Goal: Task Accomplishment & Management: Complete application form

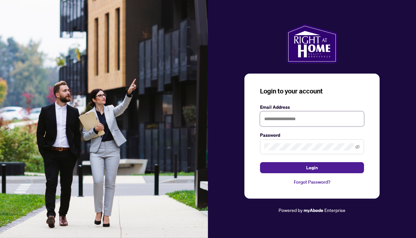
type input "**********"
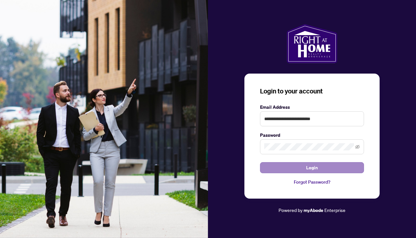
click at [307, 167] on span "Login" at bounding box center [312, 167] width 12 height 10
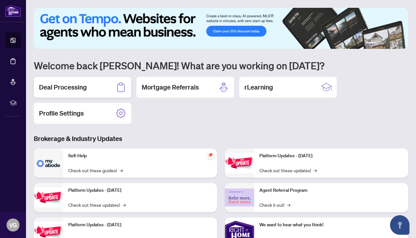
click at [75, 85] on h2 "Deal Processing" at bounding box center [63, 87] width 48 height 9
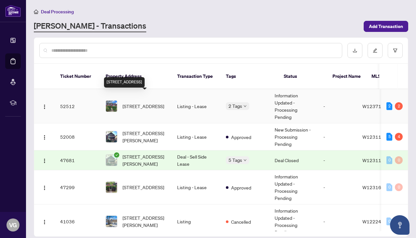
click at [157, 102] on span "[STREET_ADDRESS]" at bounding box center [144, 105] width 42 height 7
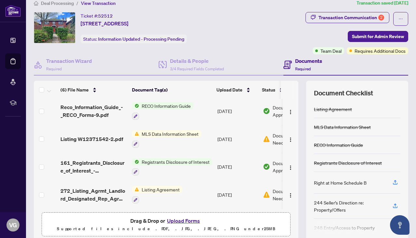
scroll to position [9, 0]
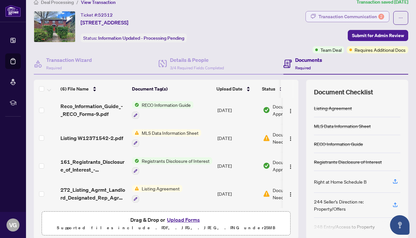
click at [354, 16] on div "Transaction Communication 2" at bounding box center [352, 16] width 66 height 10
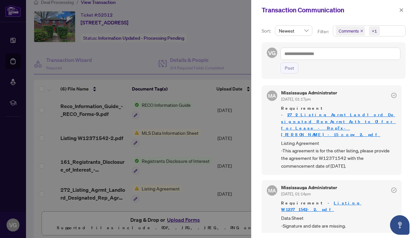
scroll to position [0, 0]
click at [202, 131] on div at bounding box center [208, 119] width 416 height 238
click at [401, 10] on icon "close" at bounding box center [402, 10] width 5 height 5
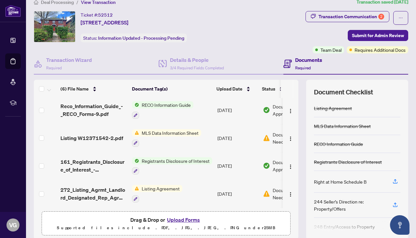
click at [254, 130] on td "[DATE]" at bounding box center [238, 138] width 46 height 28
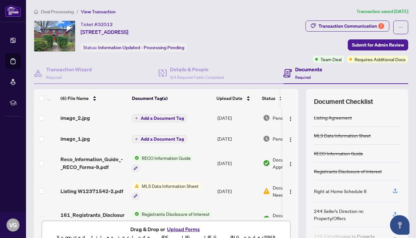
click at [164, 140] on span "Add a Document Tag" at bounding box center [162, 139] width 43 height 5
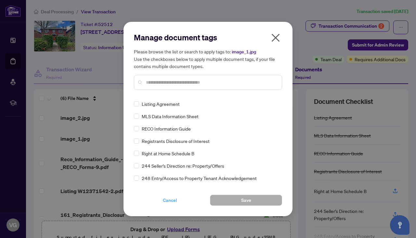
click at [169, 201] on span "Cancel" at bounding box center [170, 200] width 14 height 10
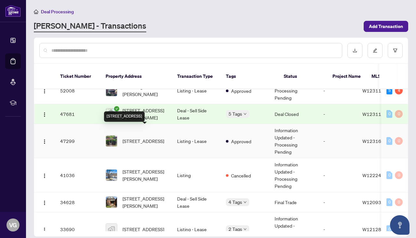
scroll to position [48, 0]
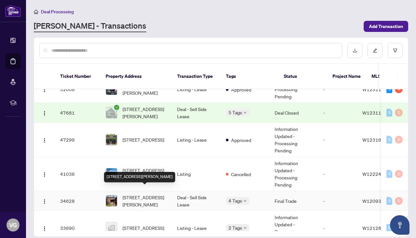
click at [153, 195] on span "[STREET_ADDRESS][PERSON_NAME]" at bounding box center [145, 201] width 44 height 14
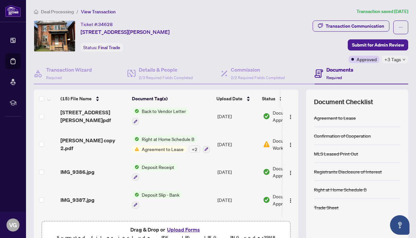
scroll to position [170, 0]
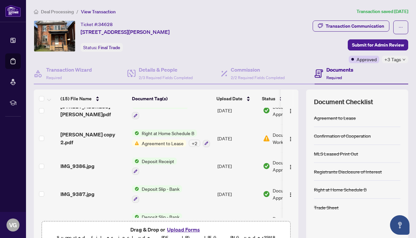
click at [164, 160] on span "Deposit Receipt" at bounding box center [158, 160] width 38 height 7
click at [147, 192] on span "Deposit Receipt" at bounding box center [145, 191] width 38 height 7
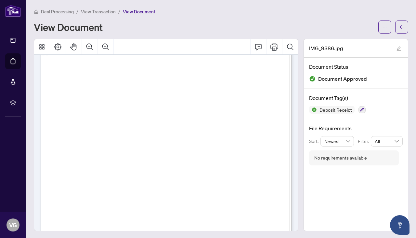
scroll to position [15, 0]
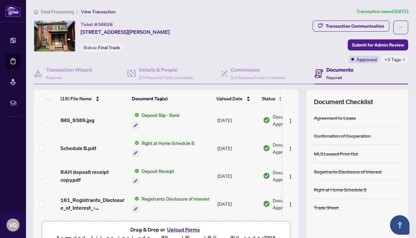
scroll to position [300, 0]
click at [170, 170] on span "Deposit Receipt" at bounding box center [158, 171] width 38 height 7
click at [168, 170] on span "Deposit Receipt" at bounding box center [158, 171] width 38 height 7
click at [154, 201] on span "Deposit Receipt" at bounding box center [145, 200] width 38 height 7
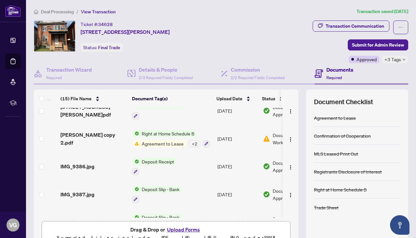
scroll to position [172, 0]
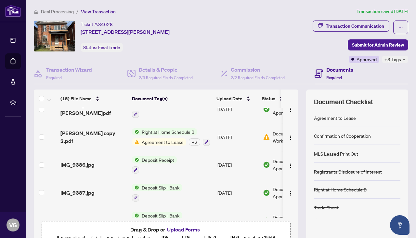
click at [159, 187] on span "Deposit Slip - Bank" at bounding box center [160, 187] width 43 height 7
click at [146, 218] on span "Deposit Slip - Bank" at bounding box center [150, 217] width 43 height 7
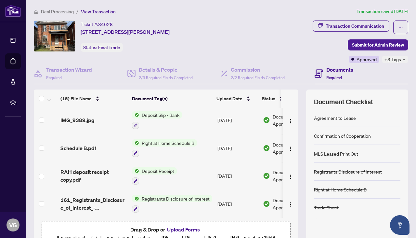
scroll to position [300, 0]
click at [161, 168] on span "Deposit Receipt" at bounding box center [158, 171] width 38 height 7
click at [146, 203] on span "Deposit Receipt" at bounding box center [145, 200] width 38 height 7
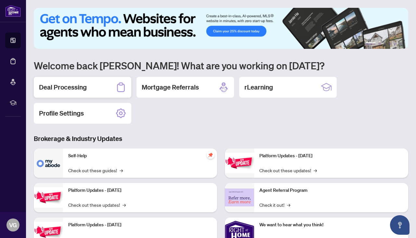
click at [69, 84] on h2 "Deal Processing" at bounding box center [63, 87] width 48 height 9
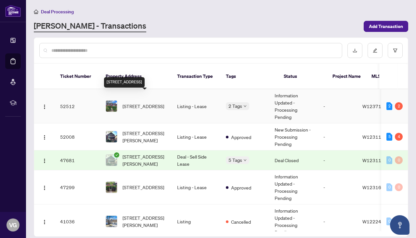
click at [147, 102] on span "[STREET_ADDRESS]" at bounding box center [144, 105] width 42 height 7
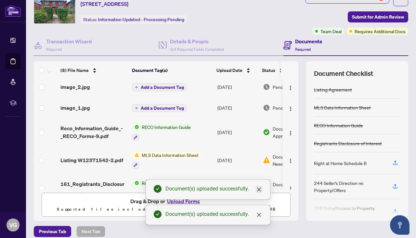
click at [259, 188] on icon "close" at bounding box center [259, 189] width 5 height 5
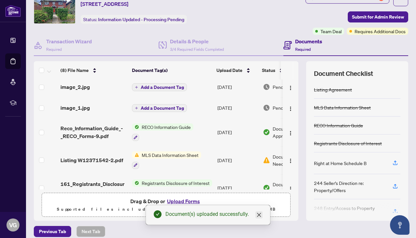
click at [260, 214] on icon "close" at bounding box center [259, 215] width 4 height 4
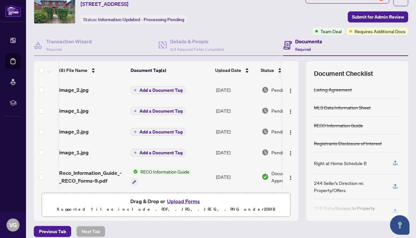
click at [158, 151] on span "Add a Document Tag" at bounding box center [161, 152] width 43 height 5
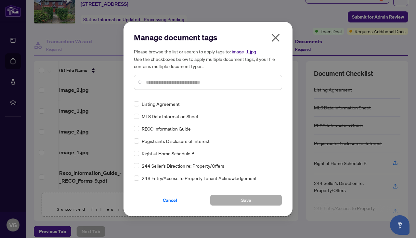
click at [275, 39] on icon "close" at bounding box center [276, 38] width 8 height 8
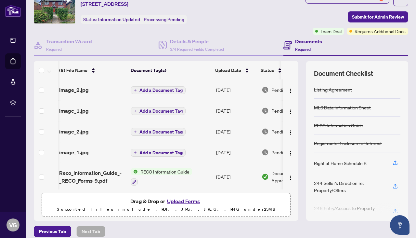
click at [180, 131] on span "Add a Document Tag" at bounding box center [161, 131] width 43 height 5
click at [180, 131] on h3 at bounding box center [206, 128] width 144 height 7
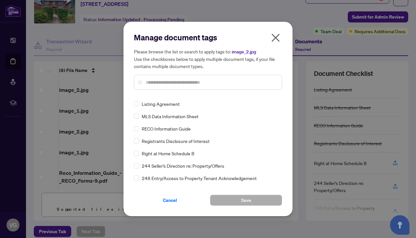
click at [276, 35] on icon "close" at bounding box center [276, 38] width 10 height 10
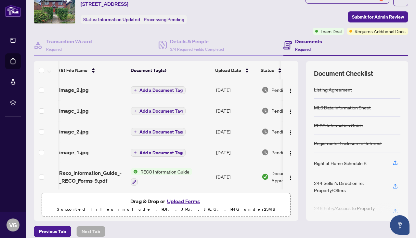
click at [170, 109] on span "Add a Document Tag" at bounding box center [161, 111] width 43 height 5
click at [170, 109] on div "Manage document tags Please browse the list or search to apply tags to: image_1…" at bounding box center [208, 119] width 148 height 149
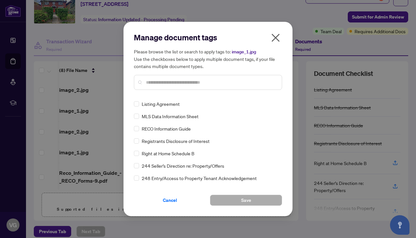
click at [276, 37] on icon "close" at bounding box center [276, 38] width 8 height 8
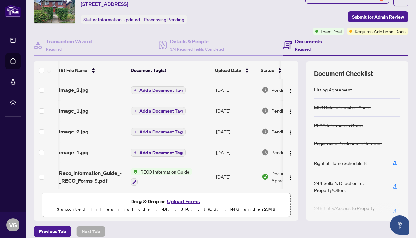
click at [174, 89] on span "Add a Document Tag" at bounding box center [161, 90] width 43 height 5
click at [174, 89] on div at bounding box center [208, 94] width 148 height 15
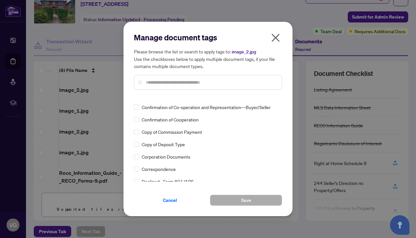
scroll to position [455, 0]
click at [140, 83] on div at bounding box center [208, 82] width 148 height 15
click at [150, 83] on input "text" at bounding box center [211, 82] width 131 height 7
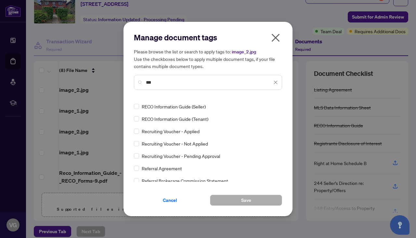
scroll to position [0, 0]
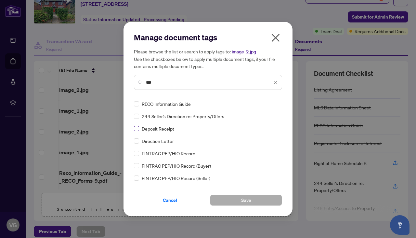
type input "***"
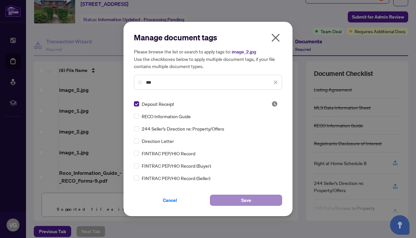
click at [242, 199] on span "Save" at bounding box center [246, 200] width 10 height 10
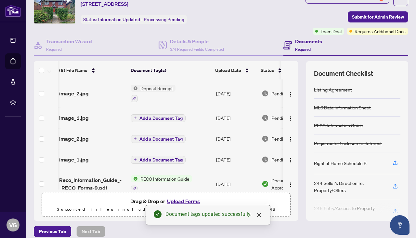
click at [152, 89] on span "Deposit Receipt" at bounding box center [157, 88] width 38 height 7
click at [146, 89] on span "Deposit Receipt" at bounding box center [157, 88] width 38 height 7
click at [143, 88] on span "Deposit Receipt" at bounding box center [157, 88] width 38 height 7
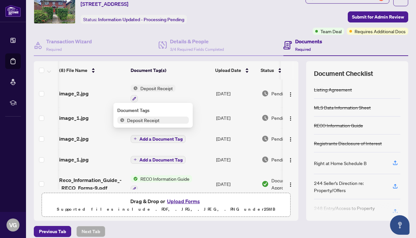
click at [138, 120] on span "Deposit Receipt" at bounding box center [144, 119] width 38 height 7
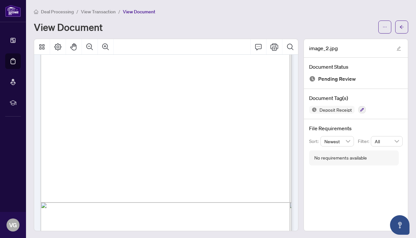
scroll to position [67, 0]
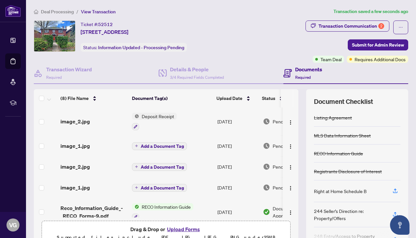
click at [153, 145] on span "Add a Document Tag" at bounding box center [162, 146] width 43 height 5
click at [153, 145] on div at bounding box center [208, 141] width 148 height 57
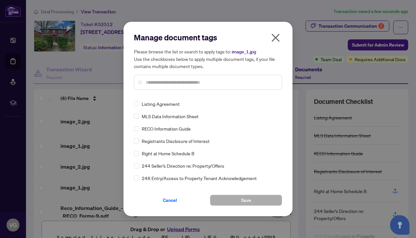
click at [151, 82] on input "text" at bounding box center [211, 82] width 131 height 7
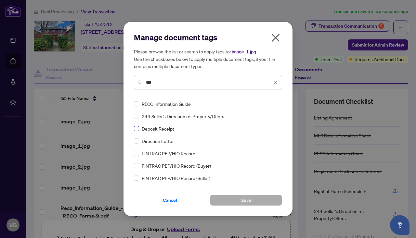
type input "***"
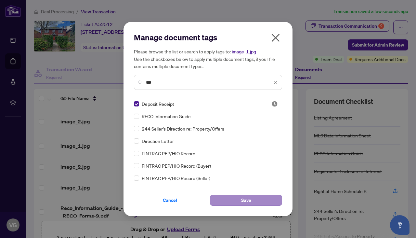
click at [227, 203] on button "Save" at bounding box center [246, 200] width 72 height 11
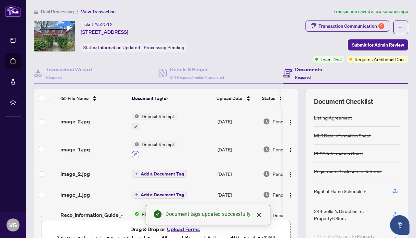
click at [136, 154] on icon "button" at bounding box center [136, 155] width 4 height 4
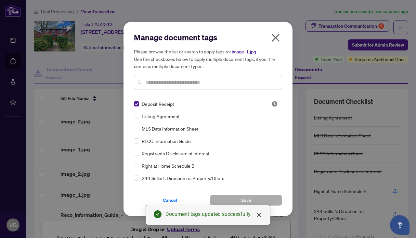
click at [277, 37] on icon "close" at bounding box center [276, 38] width 8 height 8
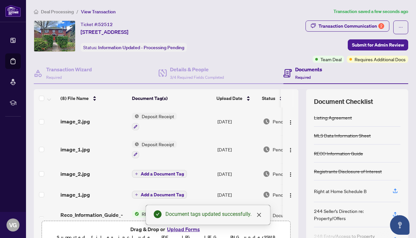
click at [165, 144] on span "Deposit Receipt" at bounding box center [158, 144] width 38 height 7
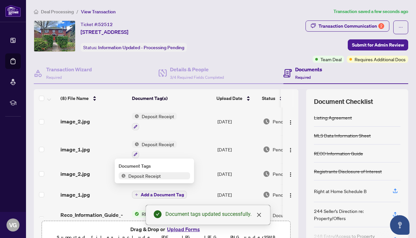
click at [165, 144] on span "Deposit Receipt" at bounding box center [158, 144] width 38 height 7
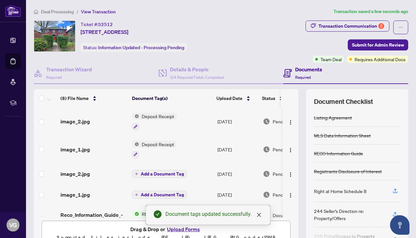
click at [165, 144] on span "Deposit Receipt" at bounding box center [158, 144] width 38 height 7
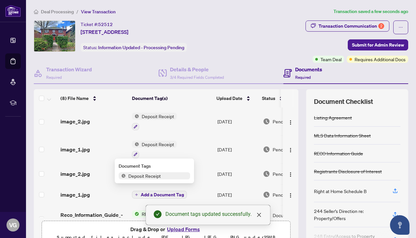
click at [155, 178] on span "Deposit Receipt" at bounding box center [145, 175] width 38 height 7
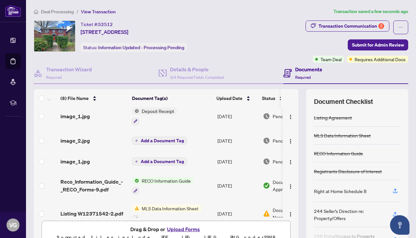
scroll to position [31, 0]
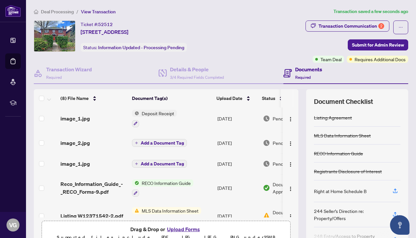
click at [161, 142] on span "Add a Document Tag" at bounding box center [162, 143] width 43 height 5
click at [161, 142] on h3 at bounding box center [206, 140] width 144 height 7
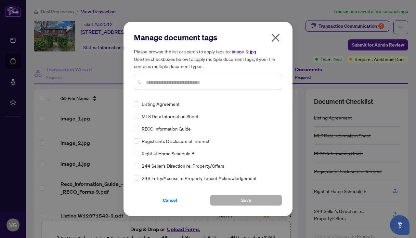
click at [275, 35] on icon "close" at bounding box center [276, 38] width 10 height 10
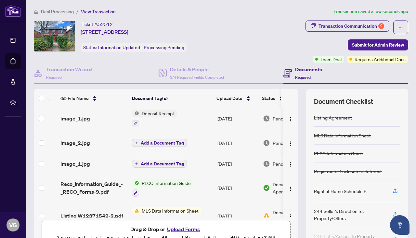
click at [91, 141] on div "image_2.jpg" at bounding box center [94, 143] width 66 height 8
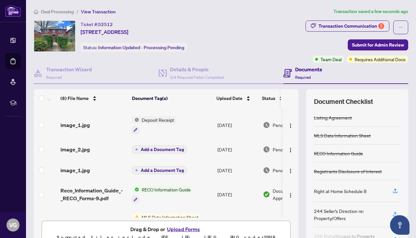
scroll to position [26, 0]
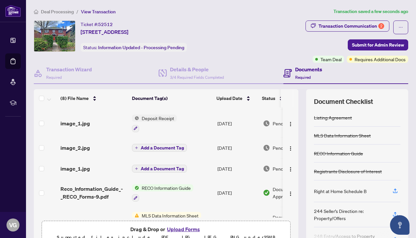
click at [145, 167] on span "Add a Document Tag" at bounding box center [162, 168] width 43 height 5
click at [145, 167] on h3 at bounding box center [206, 165] width 144 height 7
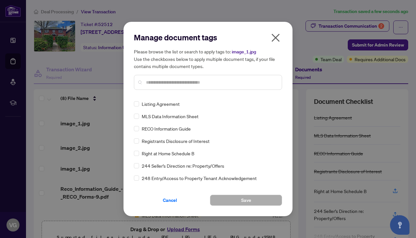
click at [277, 37] on icon "close" at bounding box center [276, 38] width 8 height 8
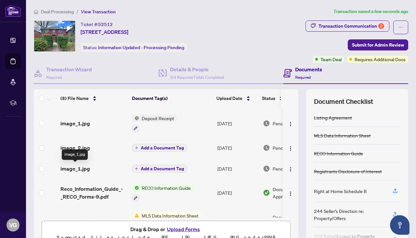
click at [82, 171] on span "image_1.jpg" at bounding box center [76, 169] width 30 height 8
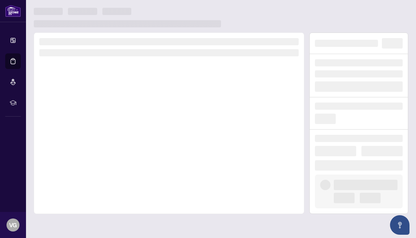
click at [82, 171] on div at bounding box center [169, 123] width 271 height 181
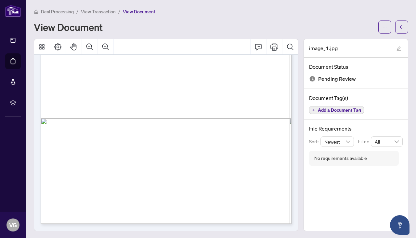
scroll to position [192, 0]
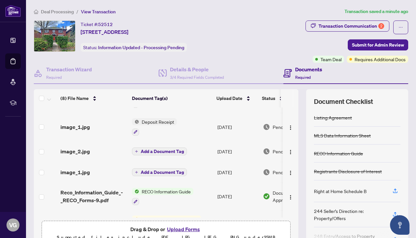
scroll to position [24, 0]
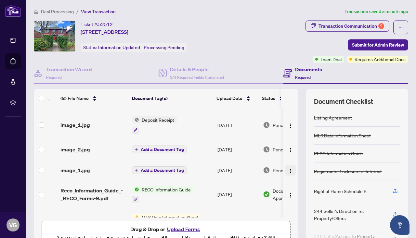
click at [288, 171] on img "button" at bounding box center [290, 170] width 5 height 5
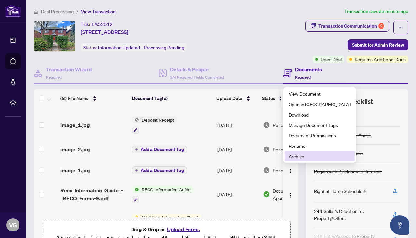
click at [292, 156] on span "Archive" at bounding box center [320, 156] width 62 height 7
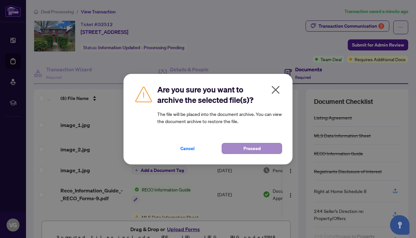
click at [252, 147] on span "Proceed" at bounding box center [252, 148] width 17 height 10
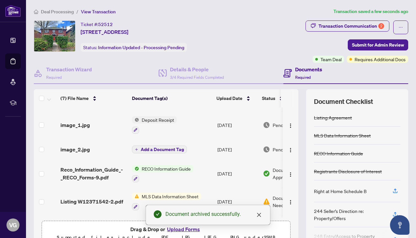
click at [168, 148] on span "Add a Document Tag" at bounding box center [162, 149] width 43 height 5
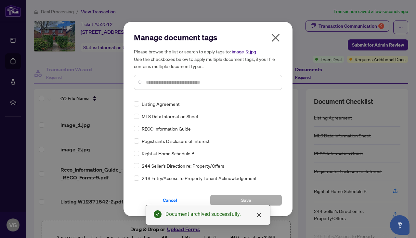
click at [275, 34] on icon "close" at bounding box center [276, 38] width 10 height 10
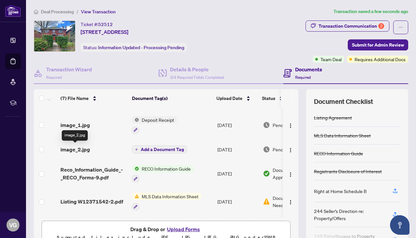
click at [83, 148] on span "image_2.jpg" at bounding box center [76, 149] width 30 height 8
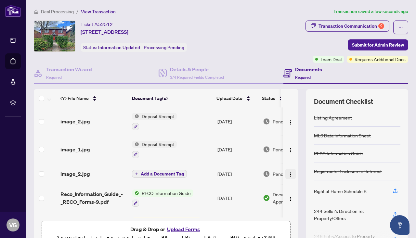
click at [289, 175] on img "button" at bounding box center [290, 174] width 5 height 5
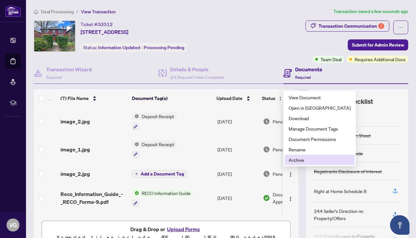
click at [295, 160] on span "Archive" at bounding box center [320, 159] width 62 height 7
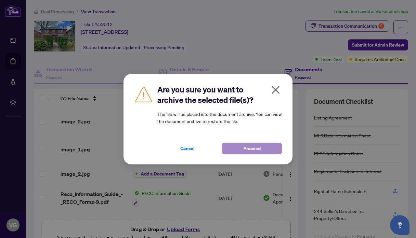
click at [257, 149] on span "Proceed" at bounding box center [252, 148] width 17 height 10
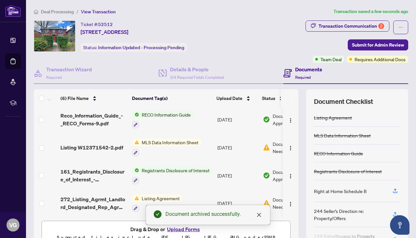
scroll to position [58, 0]
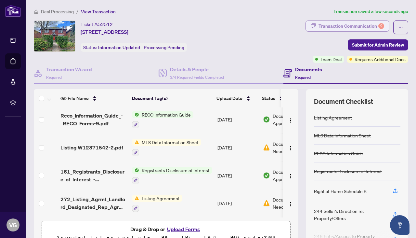
click at [354, 22] on div "Transaction Communication 2" at bounding box center [352, 26] width 66 height 10
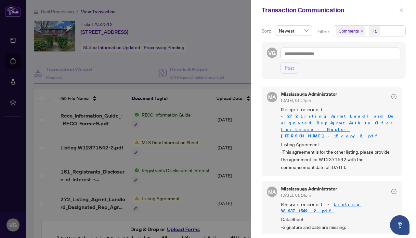
click at [401, 11] on icon "close" at bounding box center [402, 10] width 4 height 4
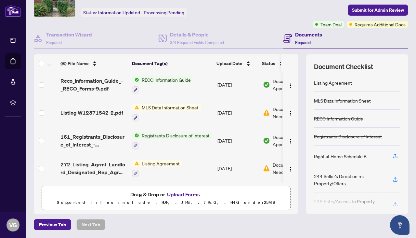
scroll to position [34, 0]
click at [158, 162] on span "Listing Agreement" at bounding box center [160, 163] width 43 height 7
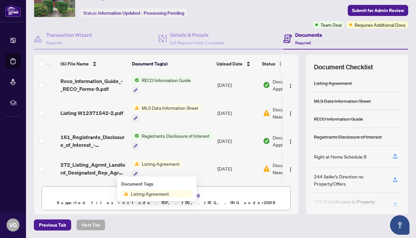
click at [138, 195] on span "Listing Agreement" at bounding box center [150, 193] width 43 height 7
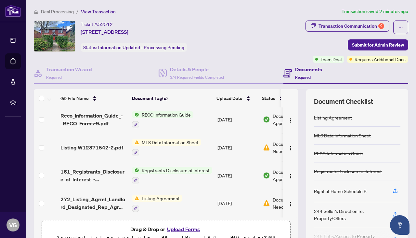
scroll to position [58, 0]
click at [289, 202] on img "button" at bounding box center [290, 203] width 5 height 5
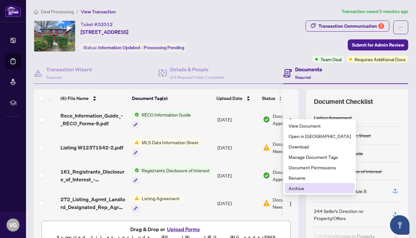
click at [296, 190] on span "Archive" at bounding box center [320, 187] width 62 height 7
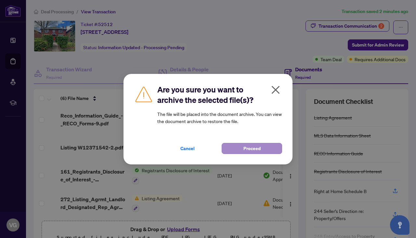
click at [251, 148] on span "Proceed" at bounding box center [252, 148] width 17 height 10
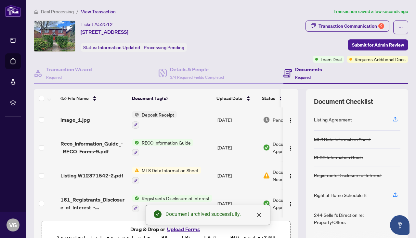
scroll to position [31, 0]
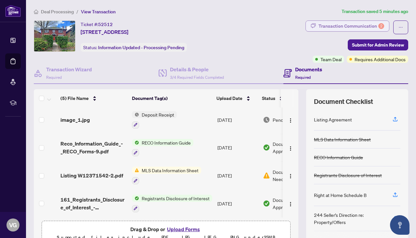
click at [343, 25] on div "Transaction Communication 2" at bounding box center [352, 26] width 66 height 10
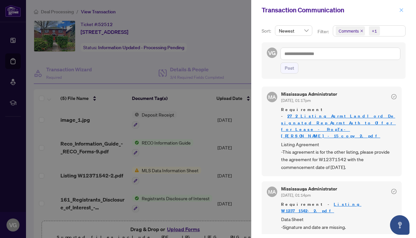
click at [400, 9] on icon "close" at bounding box center [402, 10] width 5 height 5
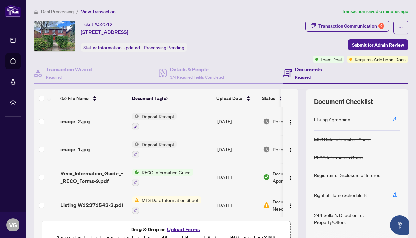
scroll to position [0, 0]
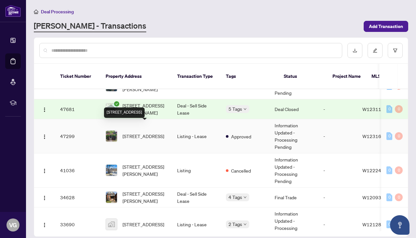
scroll to position [53, 0]
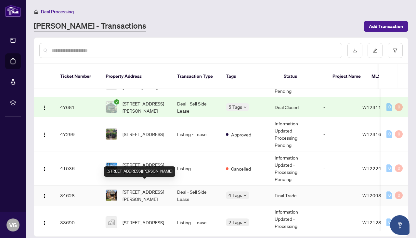
click at [135, 191] on span "[STREET_ADDRESS][PERSON_NAME]" at bounding box center [145, 195] width 44 height 14
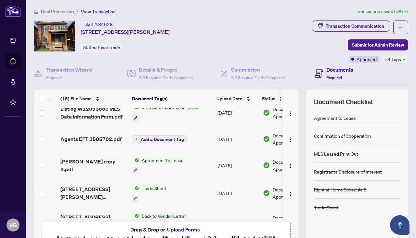
scroll to position [63, 0]
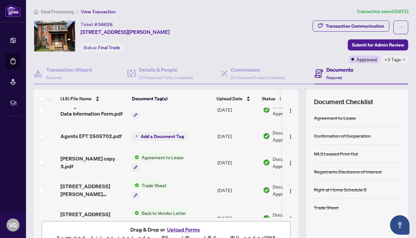
click at [159, 156] on span "Agreement to Lease" at bounding box center [162, 157] width 47 height 7
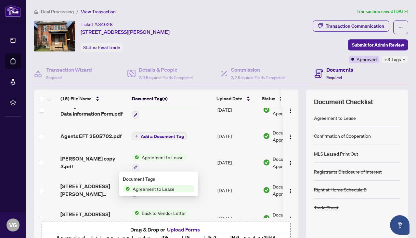
click at [159, 156] on span "Agreement to Lease" at bounding box center [162, 157] width 47 height 7
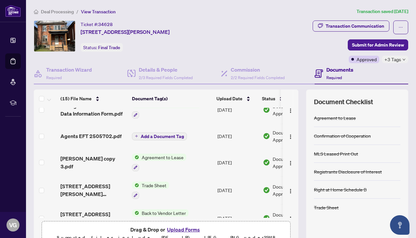
click at [159, 156] on span "Agreement to Lease" at bounding box center [162, 157] width 47 height 7
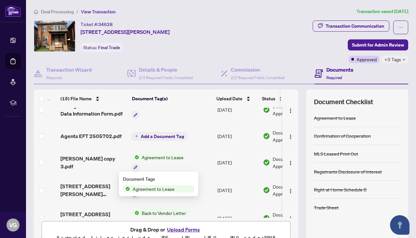
click at [151, 189] on span "Agreement to Lease" at bounding box center [153, 188] width 47 height 7
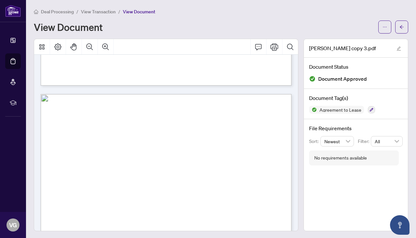
scroll to position [386, 0]
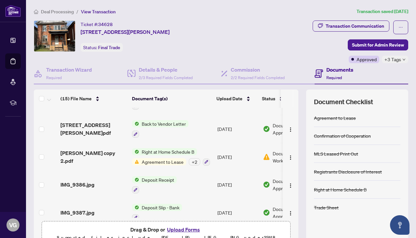
scroll to position [153, 0]
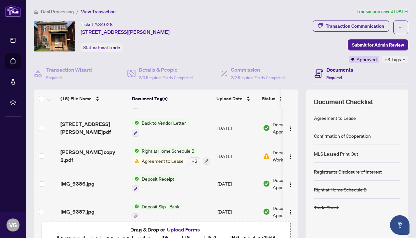
click at [160, 159] on span "Agreement to Lease" at bounding box center [162, 160] width 47 height 7
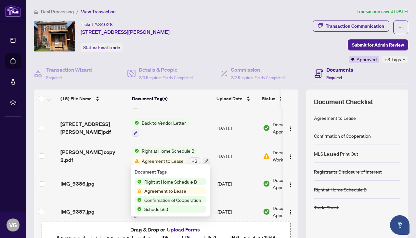
click at [153, 190] on span "Agreement to Lease" at bounding box center [165, 190] width 47 height 7
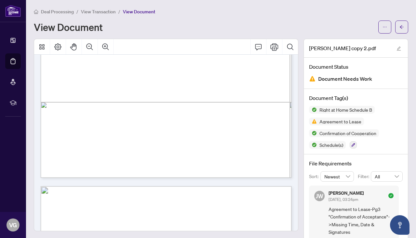
scroll to position [551, 0]
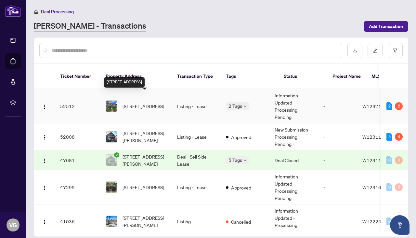
click at [154, 102] on span "[STREET_ADDRESS]" at bounding box center [144, 105] width 42 height 7
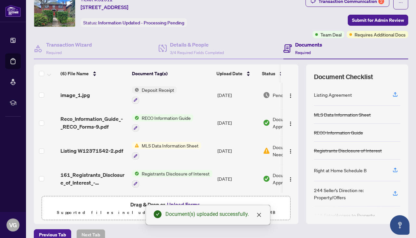
scroll to position [26, 0]
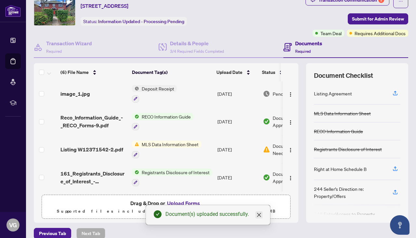
click at [260, 215] on icon "close" at bounding box center [259, 214] width 5 height 5
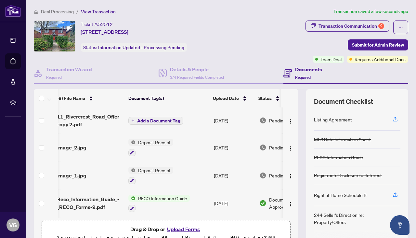
scroll to position [0, 0]
click at [154, 121] on span "Add a Document Tag" at bounding box center [158, 120] width 43 height 5
click at [154, 121] on h3 at bounding box center [206, 119] width 144 height 7
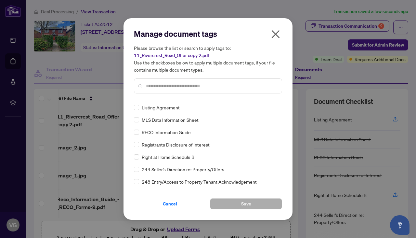
click at [151, 85] on input "text" at bounding box center [211, 85] width 131 height 7
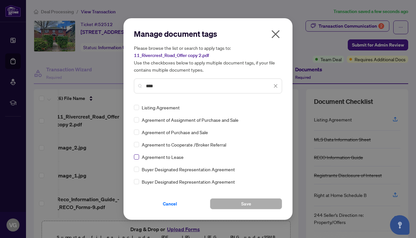
type input "****"
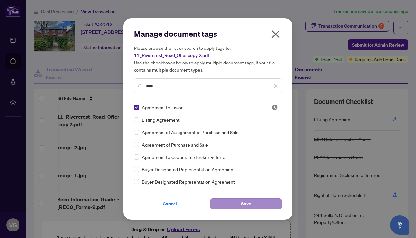
click at [237, 208] on button "Save" at bounding box center [246, 203] width 72 height 11
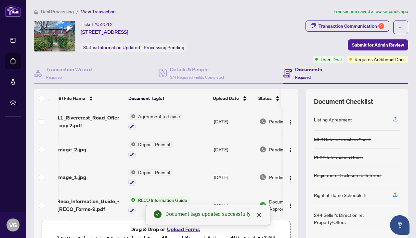
scroll to position [1, 4]
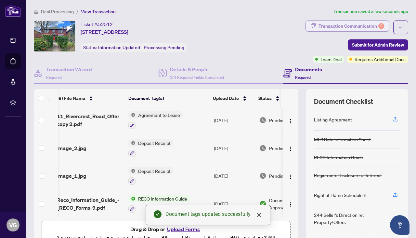
click at [354, 22] on div "Transaction Communication 2" at bounding box center [352, 26] width 66 height 10
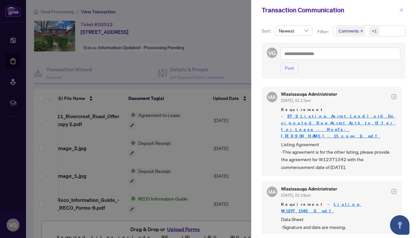
click at [401, 12] on icon "close" at bounding box center [402, 10] width 5 height 5
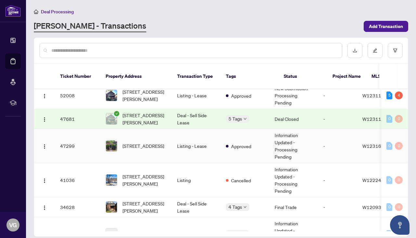
scroll to position [43, 0]
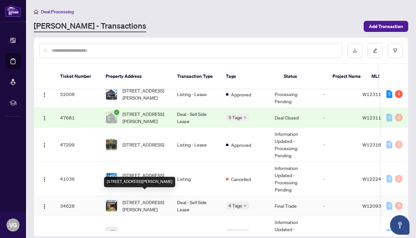
click at [145, 198] on span "[STREET_ADDRESS][PERSON_NAME]" at bounding box center [145, 205] width 44 height 14
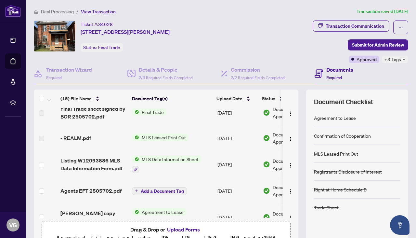
scroll to position [10, 0]
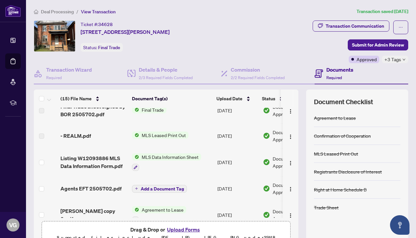
click at [169, 136] on span "MLS Leased Print Out" at bounding box center [163, 134] width 49 height 7
click at [163, 158] on span "MLS Leased Print Out" at bounding box center [155, 156] width 49 height 7
click at [163, 156] on span "MLS Leased Print Out" at bounding box center [155, 156] width 49 height 7
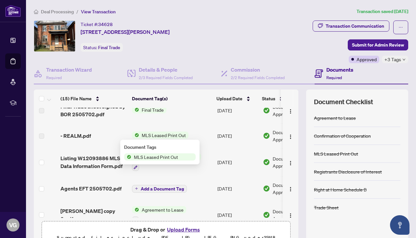
click at [140, 157] on span "MLS Leased Print Out" at bounding box center [155, 156] width 49 height 7
click at [187, 123] on td "MLS Leased Print Out" at bounding box center [172, 135] width 86 height 25
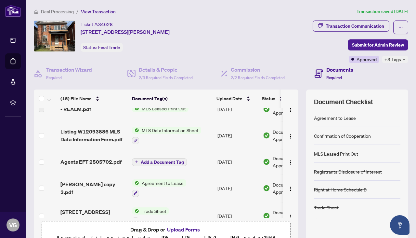
scroll to position [38, 0]
click at [181, 128] on span "MLS Data Information Sheet" at bounding box center [170, 129] width 62 height 7
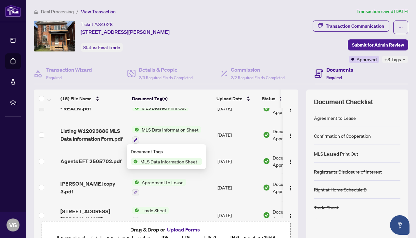
click at [169, 163] on span "MLS Data Information Sheet" at bounding box center [169, 161] width 62 height 7
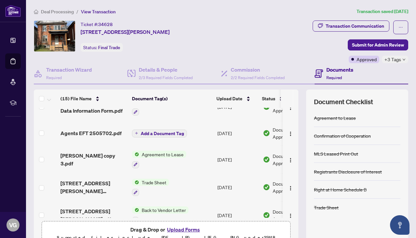
scroll to position [67, 0]
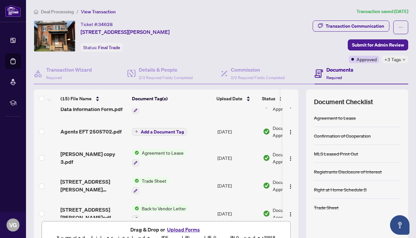
click at [169, 153] on span "Agreement to Lease" at bounding box center [162, 152] width 47 height 7
click at [158, 185] on span "Agreement to Lease" at bounding box center [153, 184] width 47 height 7
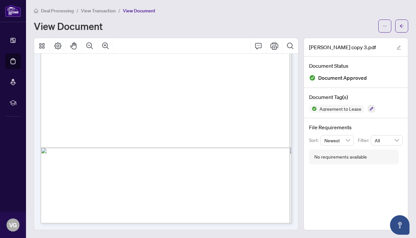
scroll to position [1, 0]
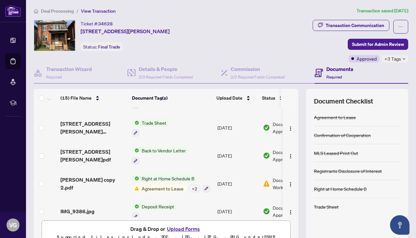
scroll to position [127, 0]
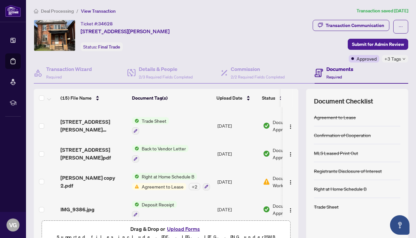
click at [164, 186] on span "Agreement to Lease" at bounding box center [162, 186] width 47 height 7
click at [168, 196] on td "Deposit Receipt" at bounding box center [172, 210] width 86 height 28
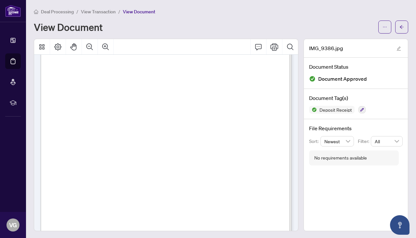
scroll to position [192, 0]
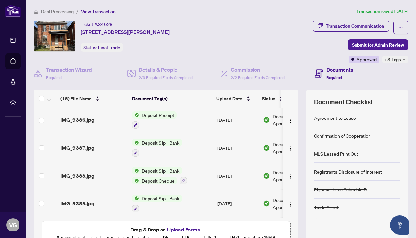
scroll to position [208, 0]
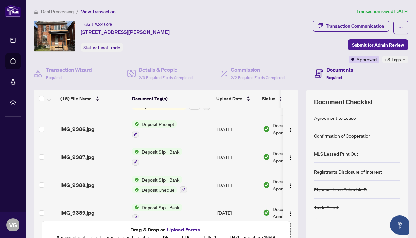
click at [165, 123] on span "Deposit Receipt" at bounding box center [158, 123] width 38 height 7
click at [150, 154] on span "Deposit Receipt" at bounding box center [145, 154] width 38 height 7
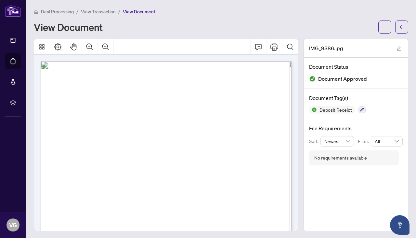
scroll to position [89, 0]
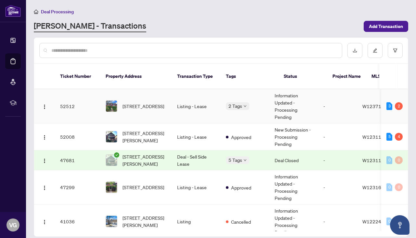
click at [170, 98] on td "[STREET_ADDRESS]" at bounding box center [137, 106] width 72 height 34
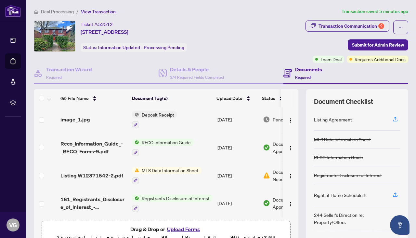
scroll to position [58, 0]
click at [168, 169] on span "MLS Data Information Sheet" at bounding box center [170, 170] width 62 height 7
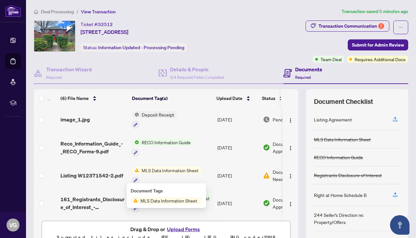
click at [163, 201] on span "MLS Data Information Sheet" at bounding box center [169, 200] width 62 height 7
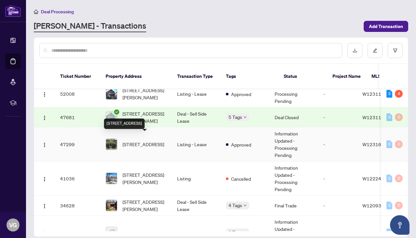
scroll to position [46, 0]
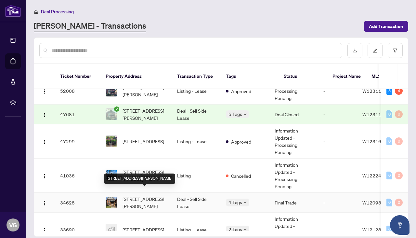
click at [139, 195] on span "[STREET_ADDRESS][PERSON_NAME]" at bounding box center [145, 202] width 44 height 14
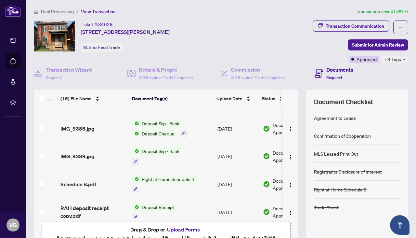
scroll to position [266, 0]
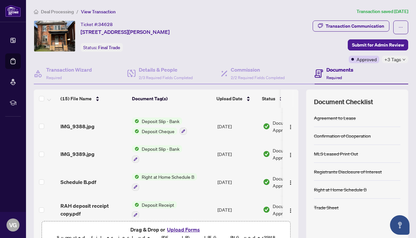
click at [166, 175] on span "Right at Home Schedule B" at bounding box center [168, 176] width 58 height 7
click at [161, 207] on span "Right at Home Schedule B" at bounding box center [165, 206] width 58 height 7
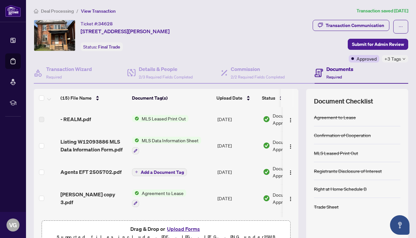
scroll to position [24, 0]
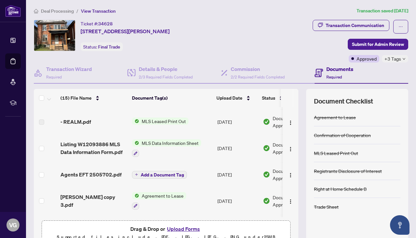
click at [177, 143] on span "MLS Data Information Sheet" at bounding box center [170, 142] width 62 height 7
click at [167, 176] on span "MLS Data Information Sheet" at bounding box center [169, 174] width 62 height 7
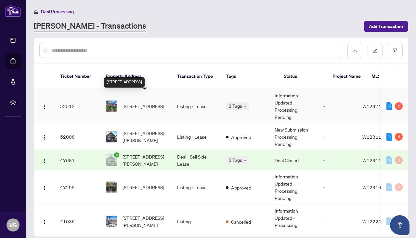
click at [145, 102] on span "[STREET_ADDRESS]" at bounding box center [144, 105] width 42 height 7
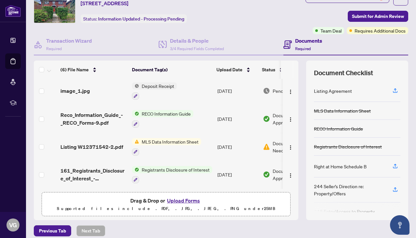
scroll to position [29, 0]
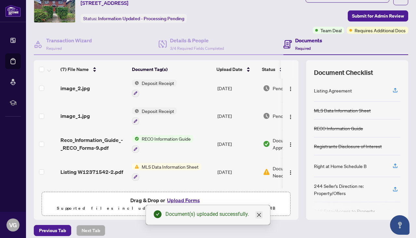
click at [258, 213] on icon "close" at bounding box center [259, 215] width 4 height 4
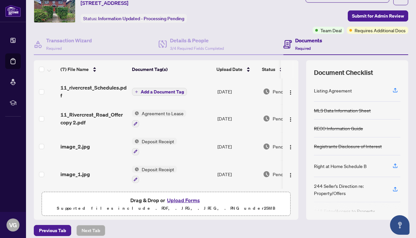
scroll to position [0, 0]
click at [156, 90] on span "Add a Document Tag" at bounding box center [162, 91] width 43 height 5
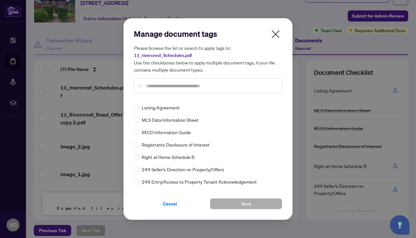
click at [154, 85] on input "text" at bounding box center [211, 85] width 131 height 7
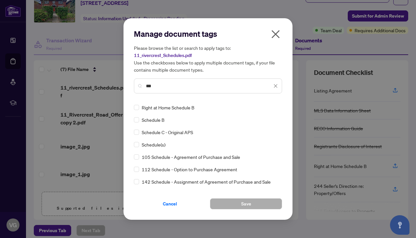
type input "***"
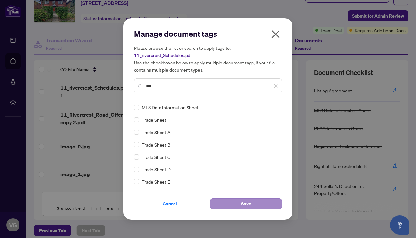
click at [248, 206] on span "Save" at bounding box center [246, 203] width 10 height 10
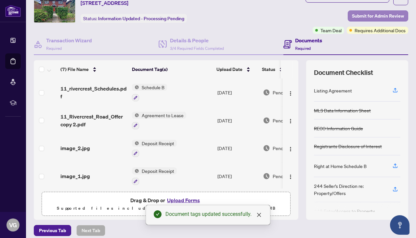
click at [366, 15] on span "Submit for Admin Review" at bounding box center [378, 16] width 52 height 10
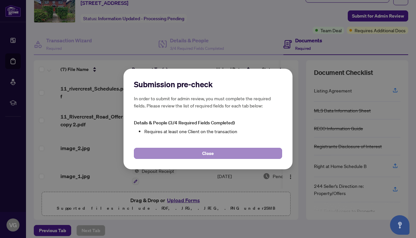
click at [196, 150] on button "Close" at bounding box center [208, 153] width 148 height 11
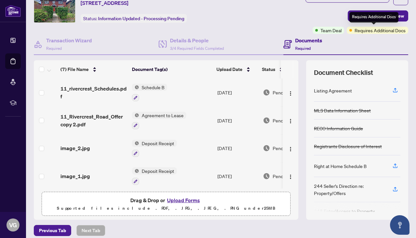
click at [366, 31] on span "Requires Additional Docs" at bounding box center [380, 30] width 51 height 7
click at [355, 32] on span "Requires Additional Docs" at bounding box center [380, 30] width 51 height 7
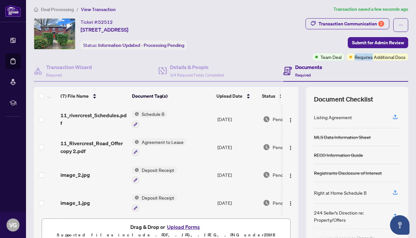
scroll to position [3, 0]
click at [315, 55] on div "Team Deal" at bounding box center [329, 56] width 32 height 7
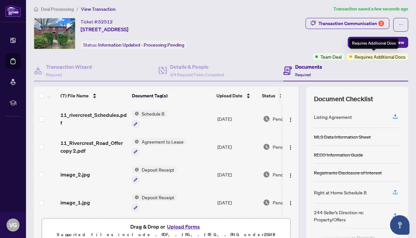
click at [364, 58] on span "Requires Additional Docs" at bounding box center [380, 56] width 51 height 7
click at [365, 43] on div "Requires Additional Docs" at bounding box center [374, 43] width 49 height 10
click at [384, 47] on div "Requires Additional Docs" at bounding box center [374, 43] width 49 height 10
click at [374, 57] on span "Requires Additional Docs" at bounding box center [380, 56] width 51 height 7
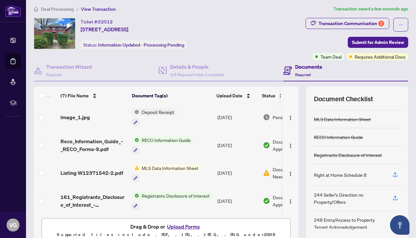
scroll to position [18, 0]
click at [397, 173] on icon "button" at bounding box center [395, 173] width 3 height 3
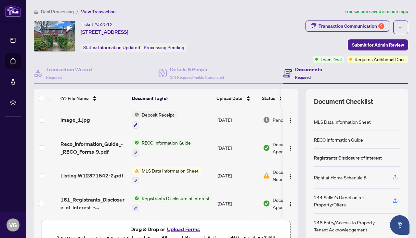
scroll to position [0, 0]
click at [375, 64] on div "Documents Required" at bounding box center [346, 73] width 125 height 21
click at [375, 57] on span "Requires Additional Docs" at bounding box center [380, 59] width 51 height 7
click at [375, 61] on span "Requires Additional Docs" at bounding box center [380, 59] width 51 height 7
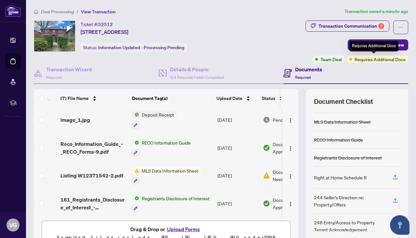
click at [350, 59] on span at bounding box center [351, 59] width 3 height 3
click at [321, 62] on span "Team Deal" at bounding box center [331, 59] width 21 height 7
click at [313, 57] on div "Team Deal" at bounding box center [329, 59] width 32 height 7
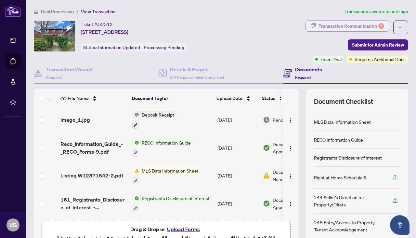
click at [338, 25] on div "Transaction Communication 2" at bounding box center [352, 26] width 66 height 10
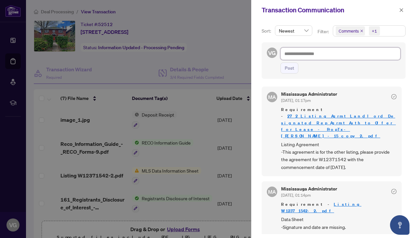
click at [309, 55] on textarea at bounding box center [341, 54] width 120 height 12
click at [401, 12] on icon "close" at bounding box center [402, 10] width 5 height 5
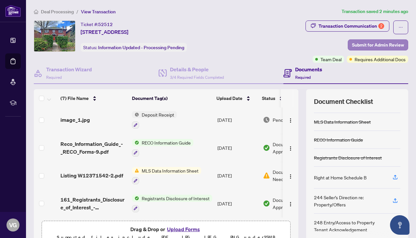
click at [382, 46] on span "Submit for Admin Review" at bounding box center [378, 45] width 52 height 10
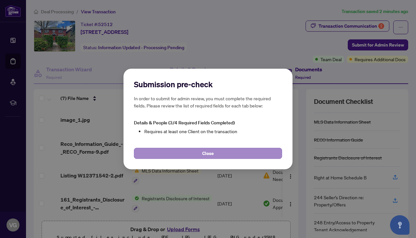
click at [199, 155] on button "Close" at bounding box center [208, 153] width 148 height 11
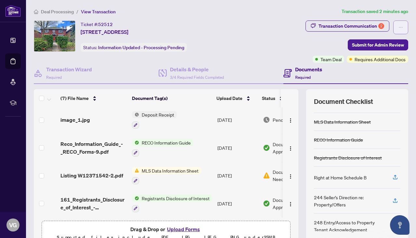
click at [399, 28] on icon "ellipsis" at bounding box center [401, 27] width 5 height 5
click at [319, 44] on div "Transaction Communication 2 Submit for Admin Review Team Deal Requires Addition…" at bounding box center [328, 41] width 161 height 42
click at [346, 24] on div "Transaction Communication 2" at bounding box center [352, 26] width 66 height 10
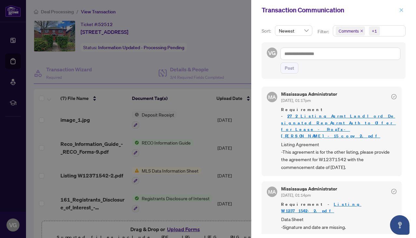
click at [401, 9] on icon "close" at bounding box center [402, 10] width 5 height 5
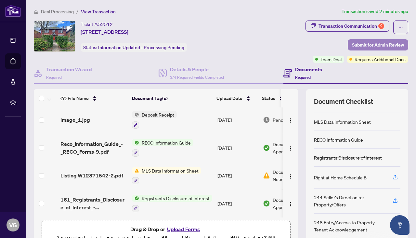
click at [375, 46] on span "Submit for Admin Review" at bounding box center [378, 45] width 52 height 10
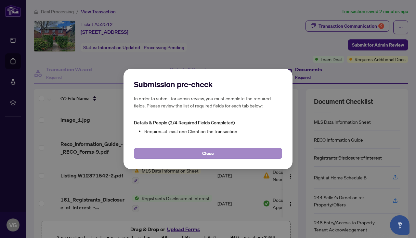
click at [204, 152] on span "Close" at bounding box center [208, 153] width 12 height 10
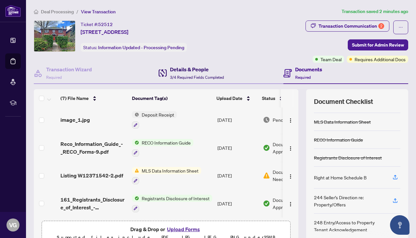
click at [194, 69] on h4 "Details & People" at bounding box center [197, 69] width 54 height 8
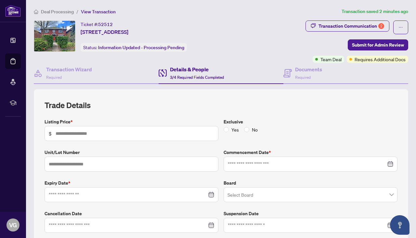
type input "*****"
type input "*"
type input "**********"
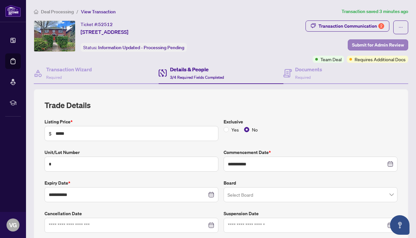
click at [389, 43] on span "Submit for Admin Review" at bounding box center [378, 45] width 52 height 10
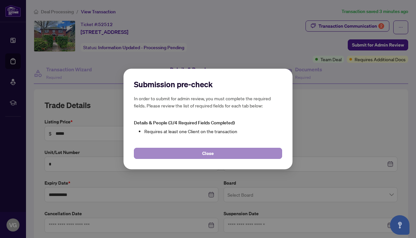
click at [215, 157] on button "Close" at bounding box center [208, 153] width 148 height 11
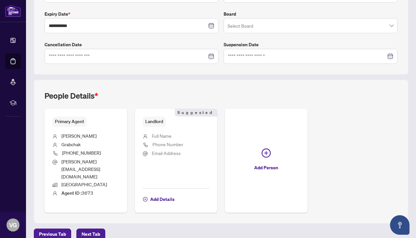
scroll to position [169, 0]
click at [97, 229] on span "Next Tab" at bounding box center [91, 234] width 19 height 10
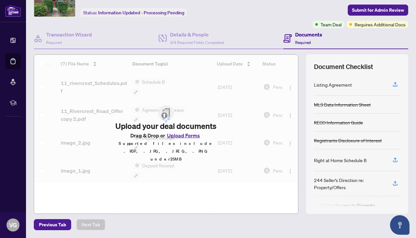
scroll to position [34, 0]
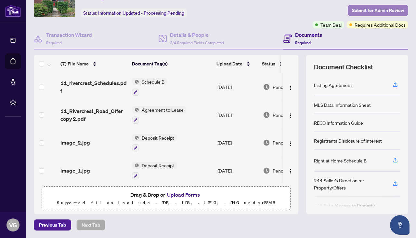
click at [370, 12] on span "Submit for Admin Review" at bounding box center [378, 10] width 52 height 10
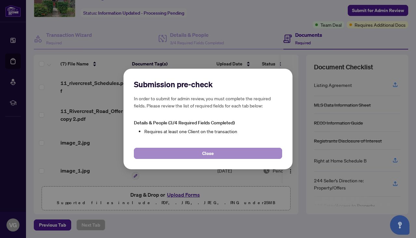
click at [223, 152] on button "Close" at bounding box center [208, 153] width 148 height 11
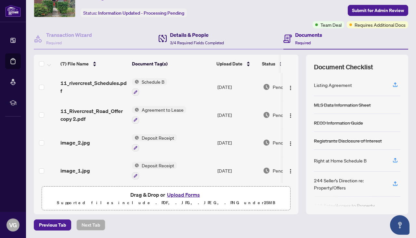
click at [197, 36] on h4 "Details & People" at bounding box center [197, 35] width 54 height 8
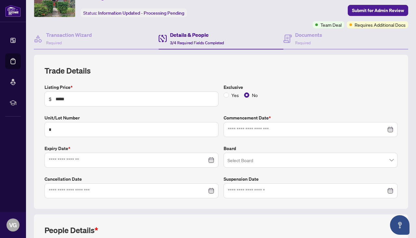
type input "**********"
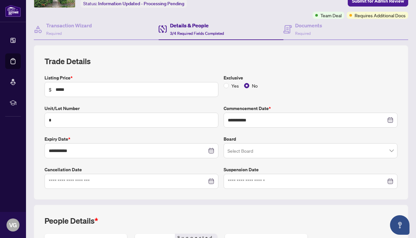
scroll to position [46, 0]
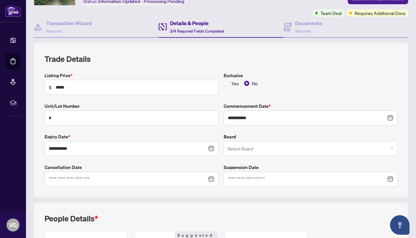
click at [393, 148] on span at bounding box center [311, 148] width 166 height 12
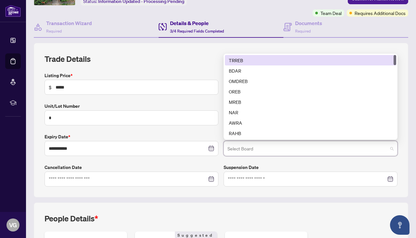
click at [239, 59] on div "TRREB" at bounding box center [311, 60] width 164 height 7
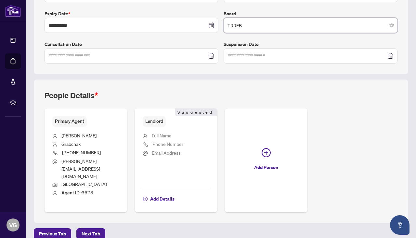
scroll to position [169, 0]
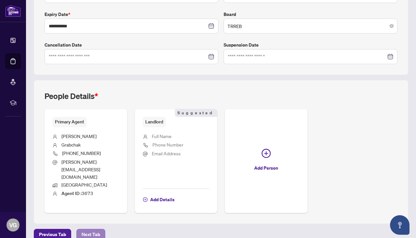
click at [88, 229] on span "Next Tab" at bounding box center [91, 234] width 19 height 10
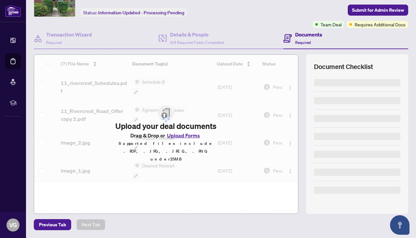
scroll to position [34, 0]
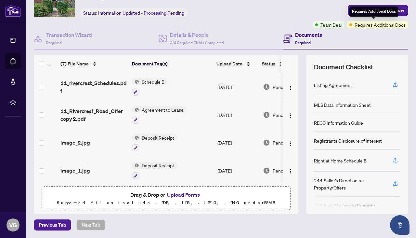
click at [376, 9] on div "Requires Additional Docs" at bounding box center [374, 12] width 49 height 10
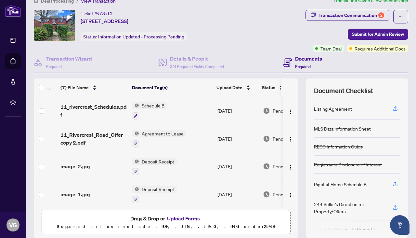
scroll to position [8, 0]
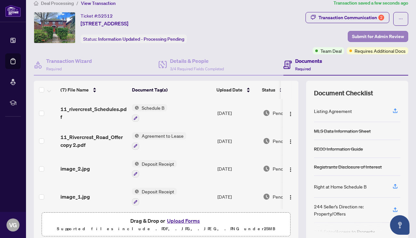
click at [371, 34] on span "Submit for Admin Review" at bounding box center [378, 36] width 52 height 10
click at [0, 0] on div "Submission pre-check In order to submit for admin review, you must complete the…" at bounding box center [0, 0] width 0 height 0
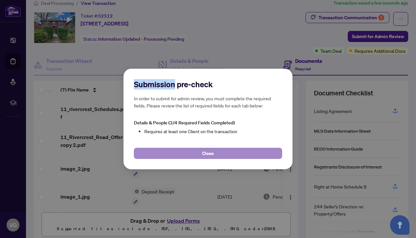
click at [219, 154] on button "Close" at bounding box center [208, 153] width 148 height 11
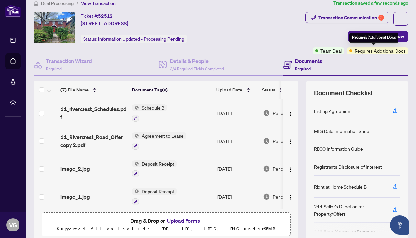
click at [355, 51] on span "Requires Additional Docs" at bounding box center [380, 50] width 51 height 7
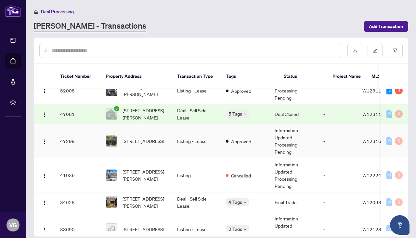
scroll to position [50, 0]
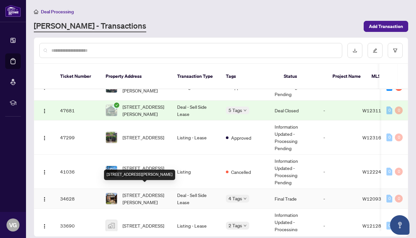
click at [164, 191] on span "[STREET_ADDRESS][PERSON_NAME]" at bounding box center [145, 198] width 44 height 14
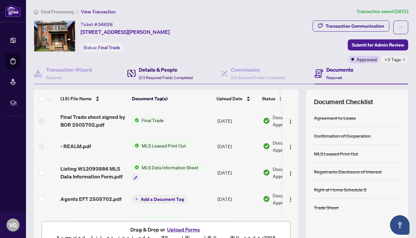
click at [165, 70] on h4 "Details & People" at bounding box center [166, 70] width 54 height 8
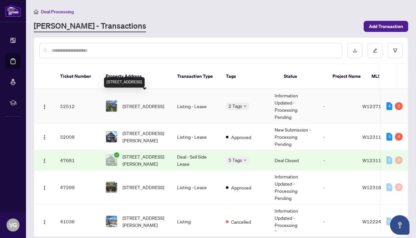
click at [143, 102] on span "[STREET_ADDRESS]" at bounding box center [144, 105] width 42 height 7
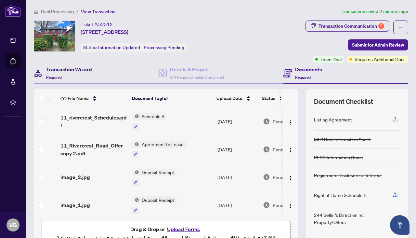
click at [86, 70] on h4 "Transaction Wizard" at bounding box center [69, 69] width 46 height 8
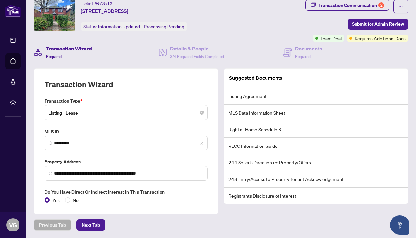
scroll to position [20, 0]
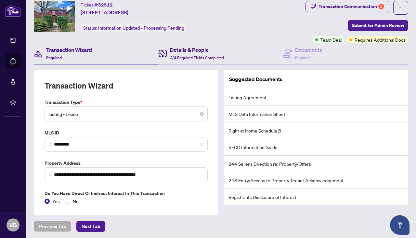
click at [196, 53] on h4 "Details & People" at bounding box center [197, 50] width 54 height 8
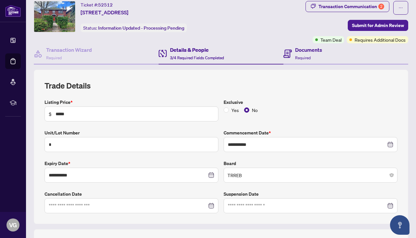
click at [345, 62] on div "Documents Required" at bounding box center [346, 53] width 125 height 21
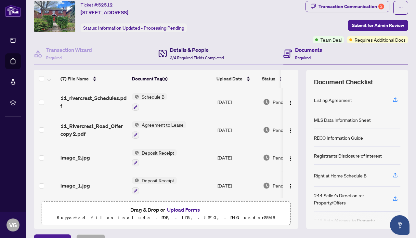
click at [201, 53] on h4 "Details & People" at bounding box center [197, 50] width 54 height 8
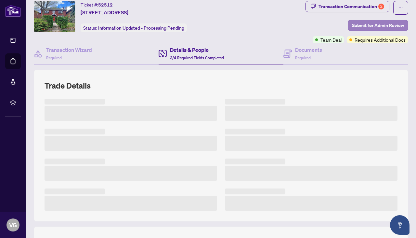
click at [360, 28] on span "Submit for Admin Review" at bounding box center [378, 25] width 52 height 10
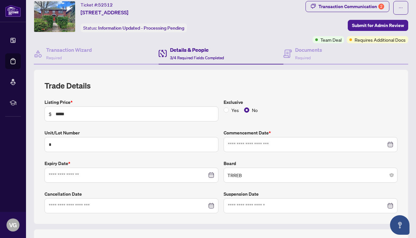
type input "**********"
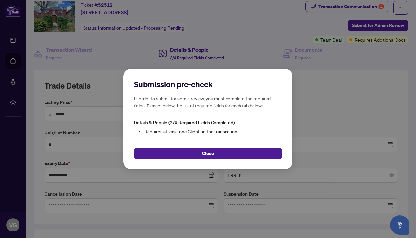
click at [205, 160] on div "Submission pre-check In order to submit for admin review, you must complete the…" at bounding box center [208, 119] width 169 height 101
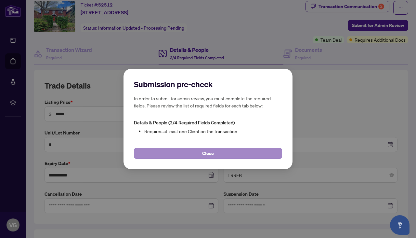
click at [210, 155] on span "Close" at bounding box center [208, 153] width 12 height 10
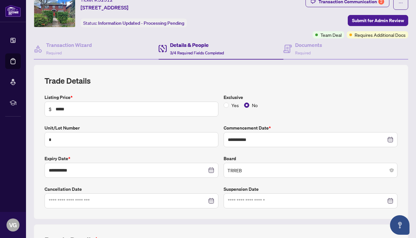
scroll to position [25, 0]
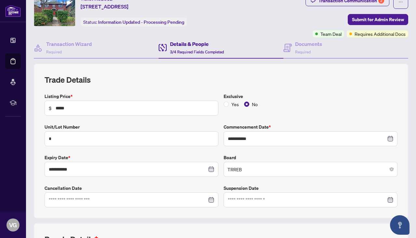
click at [391, 174] on span "TRREB" at bounding box center [311, 169] width 166 height 12
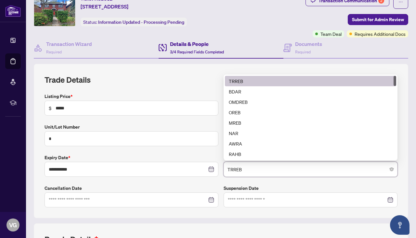
click at [202, 158] on label "Expiry Date *" at bounding box center [132, 157] width 174 height 7
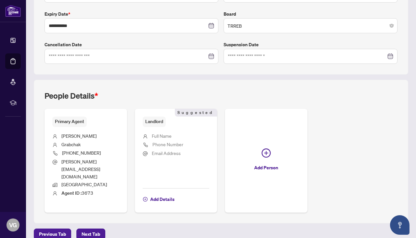
scroll to position [169, 0]
click at [165, 135] on span "Full Name" at bounding box center [162, 136] width 20 height 6
click at [80, 124] on span "Primary Agent" at bounding box center [69, 122] width 34 height 10
click at [48, 229] on span "Previous Tab" at bounding box center [52, 234] width 27 height 10
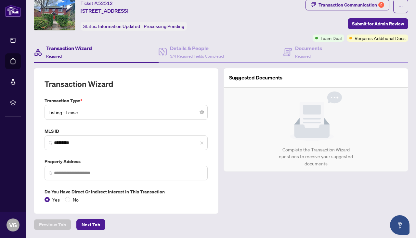
type input "**********"
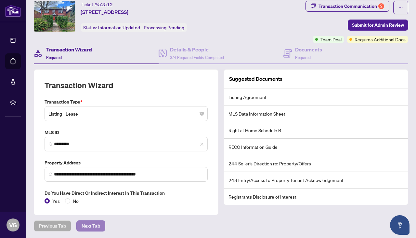
scroll to position [20, 0]
click at [93, 224] on span "Next Tab" at bounding box center [91, 226] width 19 height 10
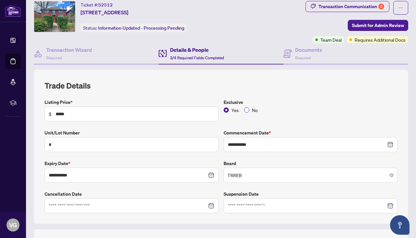
click at [250, 109] on span "No" at bounding box center [255, 109] width 11 height 7
click at [248, 113] on label "No" at bounding box center [252, 109] width 16 height 7
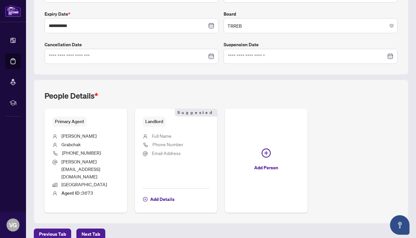
scroll to position [169, 0]
click at [89, 229] on span "Next Tab" at bounding box center [91, 234] width 19 height 10
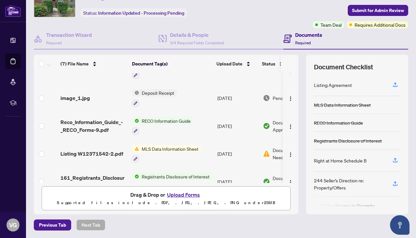
scroll to position [73, 0]
click at [365, 25] on span "Requires Additional Docs" at bounding box center [380, 24] width 51 height 7
click at [365, 24] on span "Requires Additional Docs" at bounding box center [380, 24] width 51 height 7
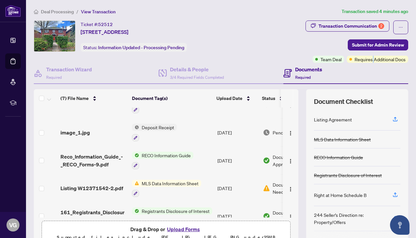
scroll to position [0, 0]
click at [350, 25] on div "Transaction Communication 2" at bounding box center [352, 26] width 66 height 10
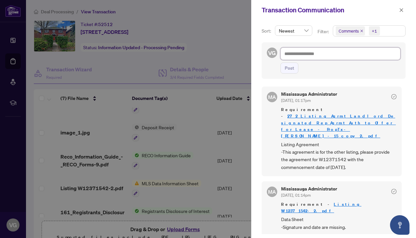
click at [310, 52] on textarea at bounding box center [341, 54] width 120 height 12
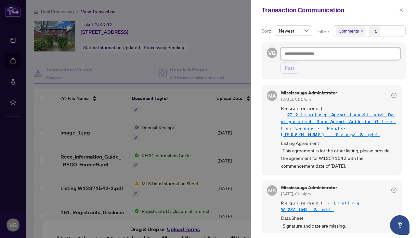
scroll to position [1, 0]
click at [306, 214] on span "Data Sheet -Signature and date are missing." at bounding box center [339, 221] width 116 height 15
click at [402, 10] on icon "close" at bounding box center [402, 10] width 5 height 5
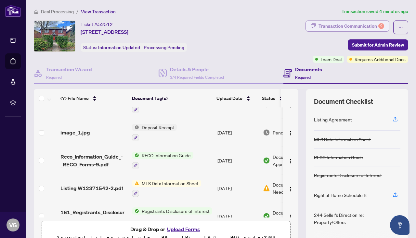
click at [369, 24] on div "Transaction Communication 2" at bounding box center [352, 26] width 66 height 10
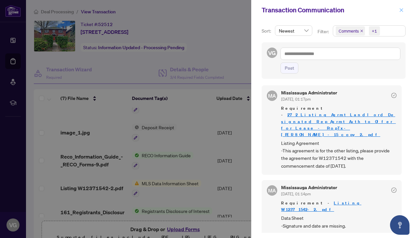
click at [401, 11] on icon "close" at bounding box center [402, 10] width 5 height 5
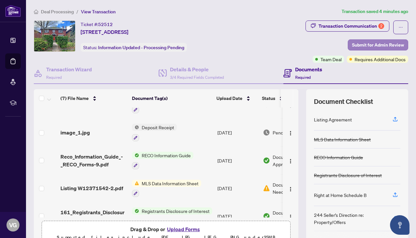
click at [376, 44] on span "Submit for Admin Review" at bounding box center [378, 45] width 52 height 10
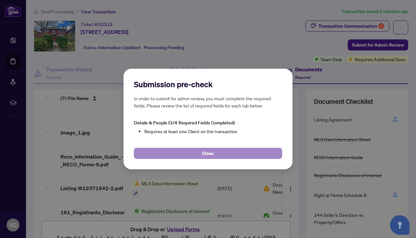
click at [214, 156] on button "Close" at bounding box center [208, 153] width 148 height 11
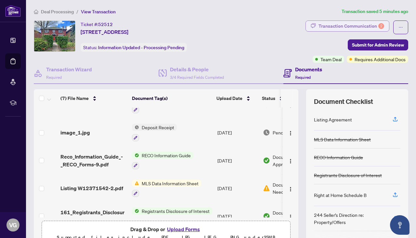
click at [341, 25] on div "Transaction Communication 2" at bounding box center [352, 26] width 66 height 10
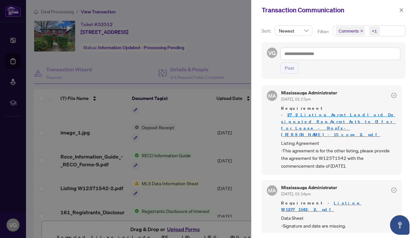
click at [394, 93] on icon "check-circle" at bounding box center [394, 95] width 5 height 5
click at [393, 95] on icon "check-circle" at bounding box center [394, 95] width 5 height 5
click at [392, 187] on icon "check-circle" at bounding box center [394, 189] width 5 height 5
click at [402, 11] on icon "close" at bounding box center [402, 10] width 5 height 5
